Goal: Check status: Check status

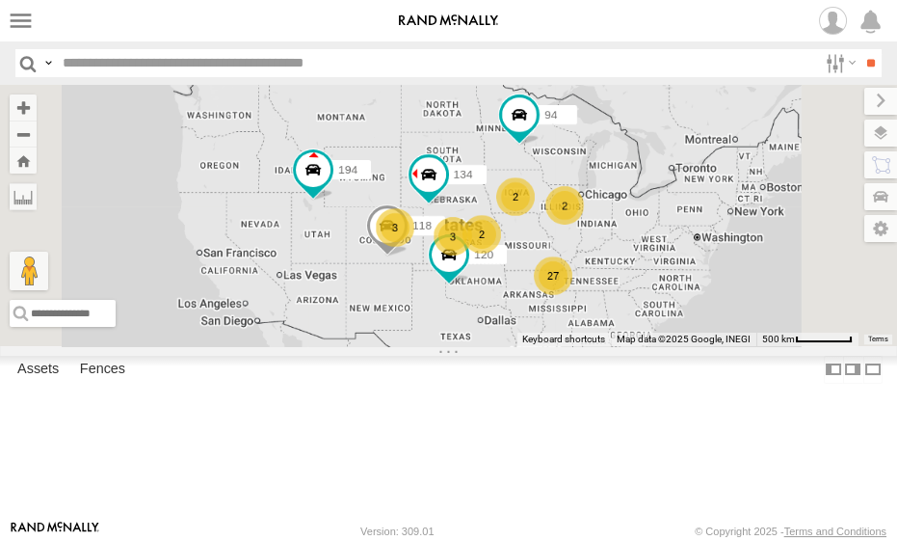
click at [0, 0] on span at bounding box center [0, 0] width 0 height 0
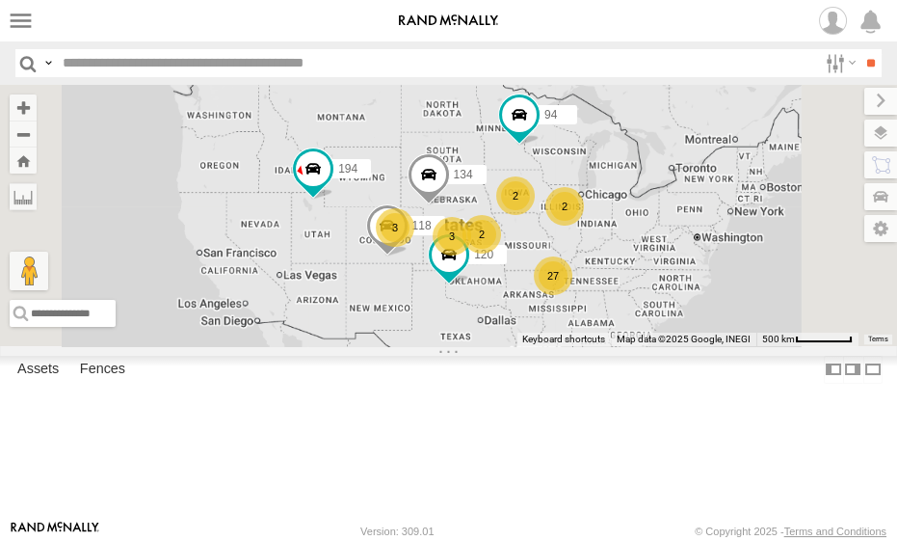
scroll to position [0, 0]
click at [0, 0] on span at bounding box center [0, 0] width 0 height 0
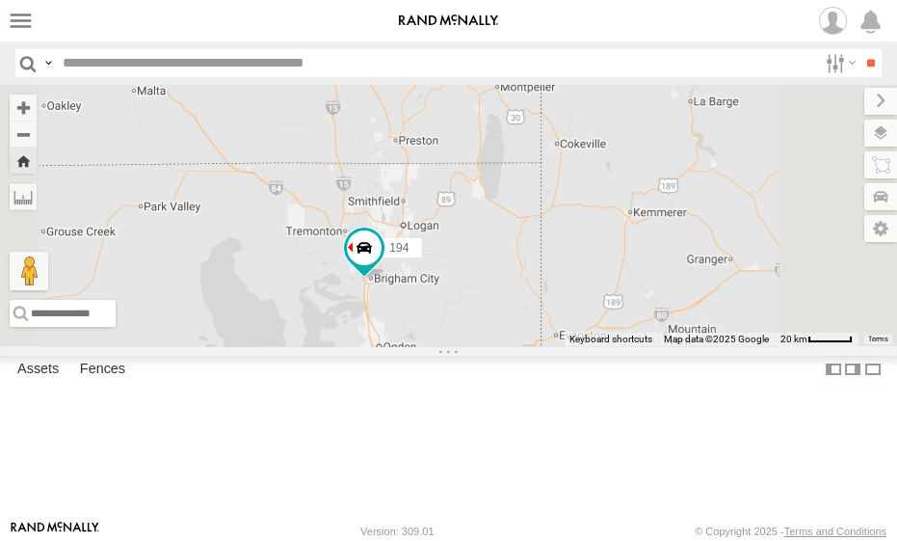
drag, startPoint x: 715, startPoint y: 445, endPoint x: 565, endPoint y: 374, distance: 166.4
click at [565, 346] on div "194" at bounding box center [448, 215] width 897 height 261
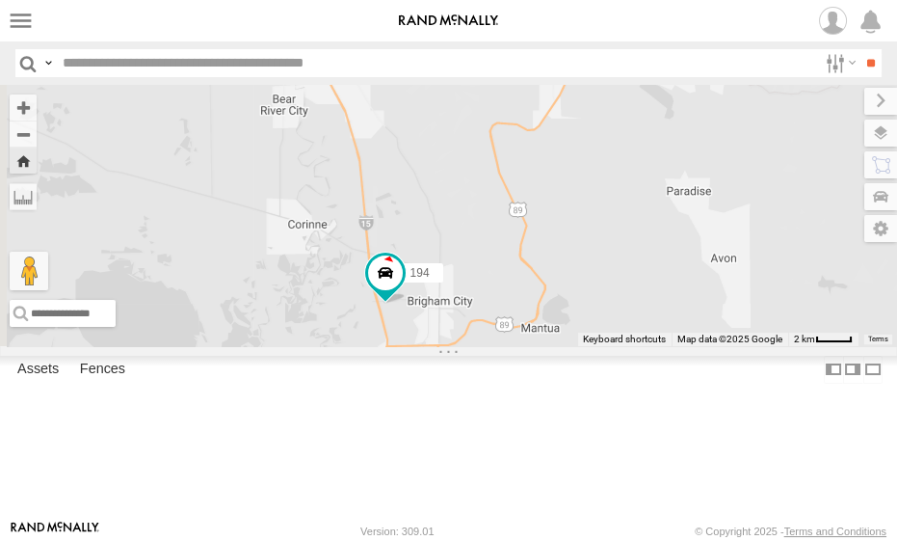
drag, startPoint x: 643, startPoint y: 386, endPoint x: 740, endPoint y: 358, distance: 101.3
click at [740, 346] on div "194" at bounding box center [448, 215] width 897 height 261
click at [402, 290] on span at bounding box center [384, 272] width 35 height 35
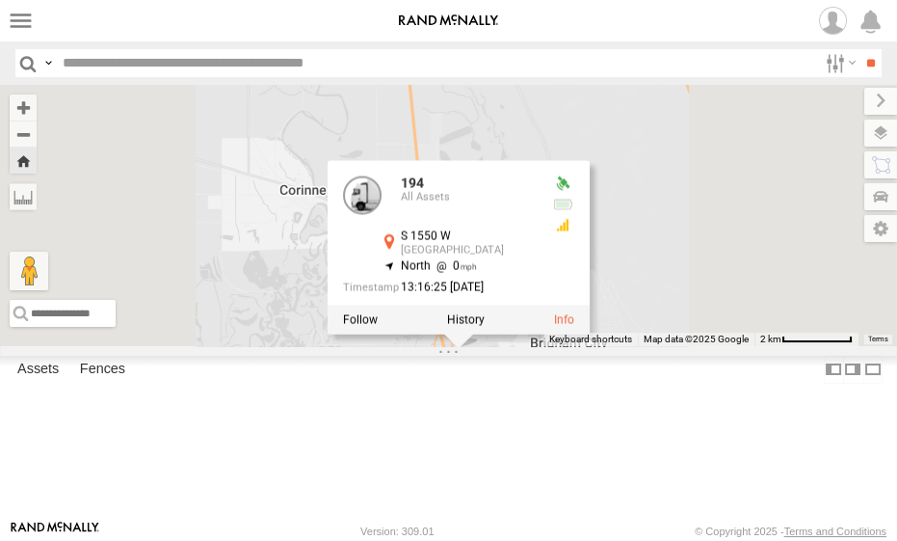
click at [640, 346] on div "194 194 All Assets S [STREET_ADDRESS] , -112.05466 North 0 13:16:25 [DATE]" at bounding box center [448, 215] width 897 height 261
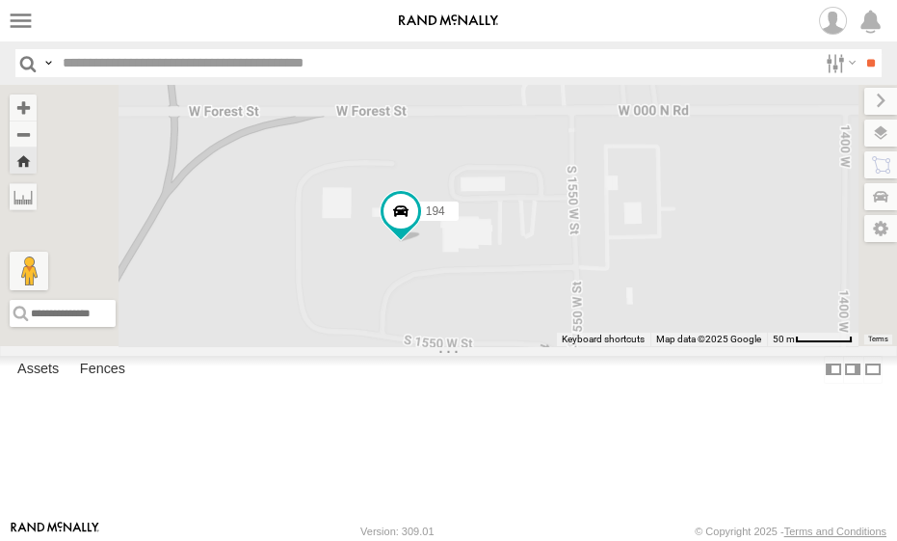
drag, startPoint x: 540, startPoint y: 358, endPoint x: 683, endPoint y: 362, distance: 143.7
click at [683, 346] on div "194" at bounding box center [448, 215] width 897 height 261
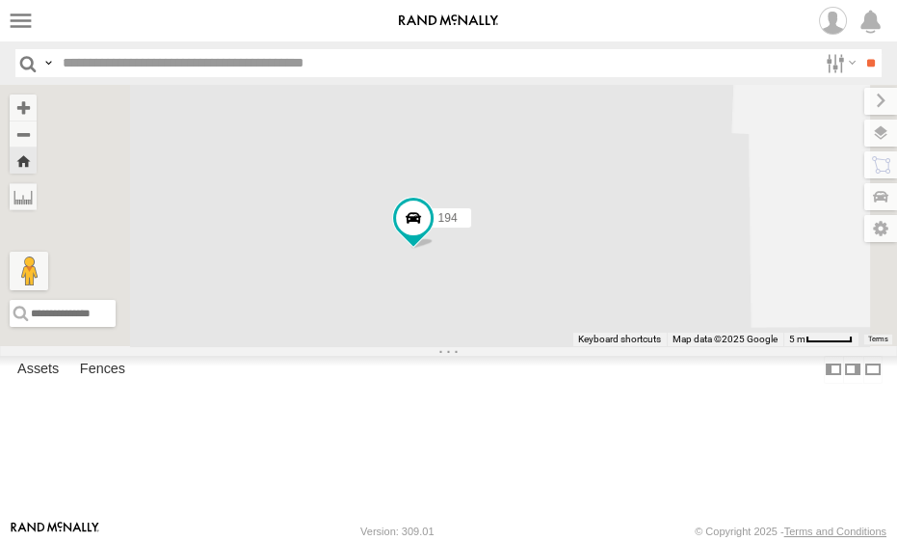
drag, startPoint x: 582, startPoint y: 309, endPoint x: 715, endPoint y: 371, distance: 146.6
click at [715, 346] on div "194" at bounding box center [448, 215] width 897 height 261
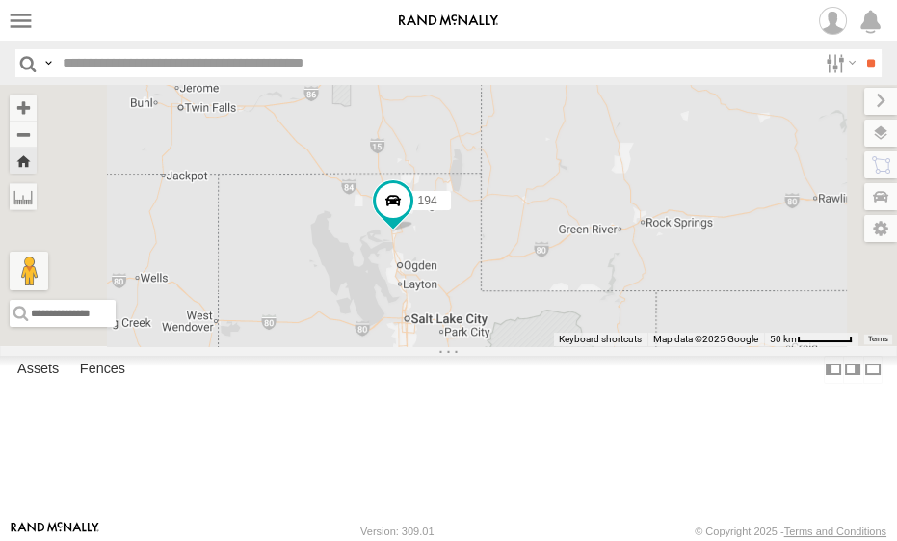
drag, startPoint x: 759, startPoint y: 461, endPoint x: 645, endPoint y: 328, distance: 175.0
click at [645, 328] on div "194" at bounding box center [448, 215] width 897 height 261
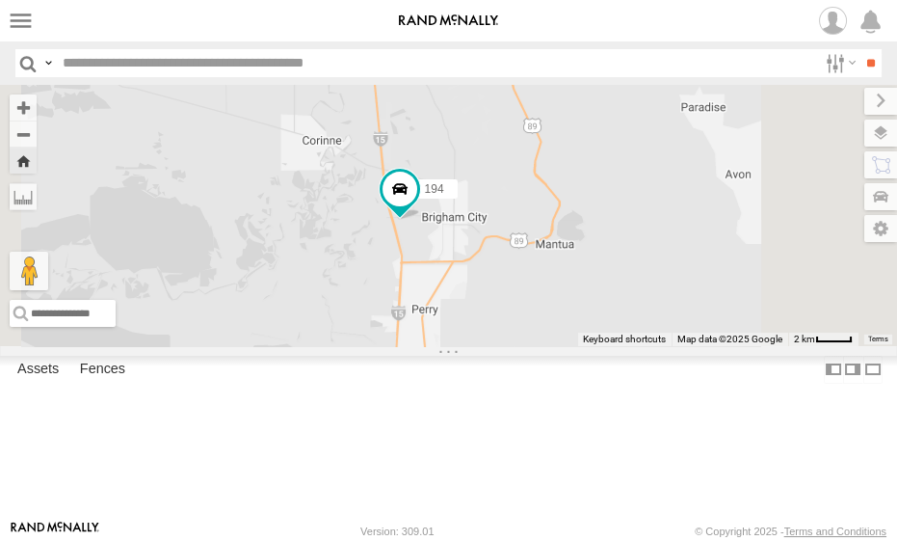
drag, startPoint x: 574, startPoint y: 248, endPoint x: 660, endPoint y: 334, distance: 122.0
click at [660, 334] on div "194" at bounding box center [448, 215] width 897 height 261
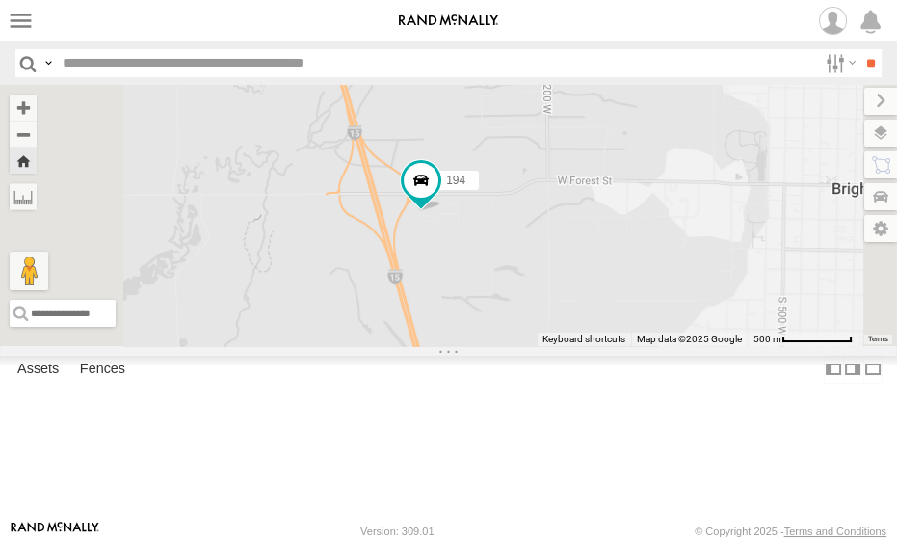
click at [0, 0] on span at bounding box center [0, 0] width 0 height 0
click at [0, 0] on link "Rand ELD" at bounding box center [0, 0] width 0 height 0
